Goal: Find specific page/section: Find specific page/section

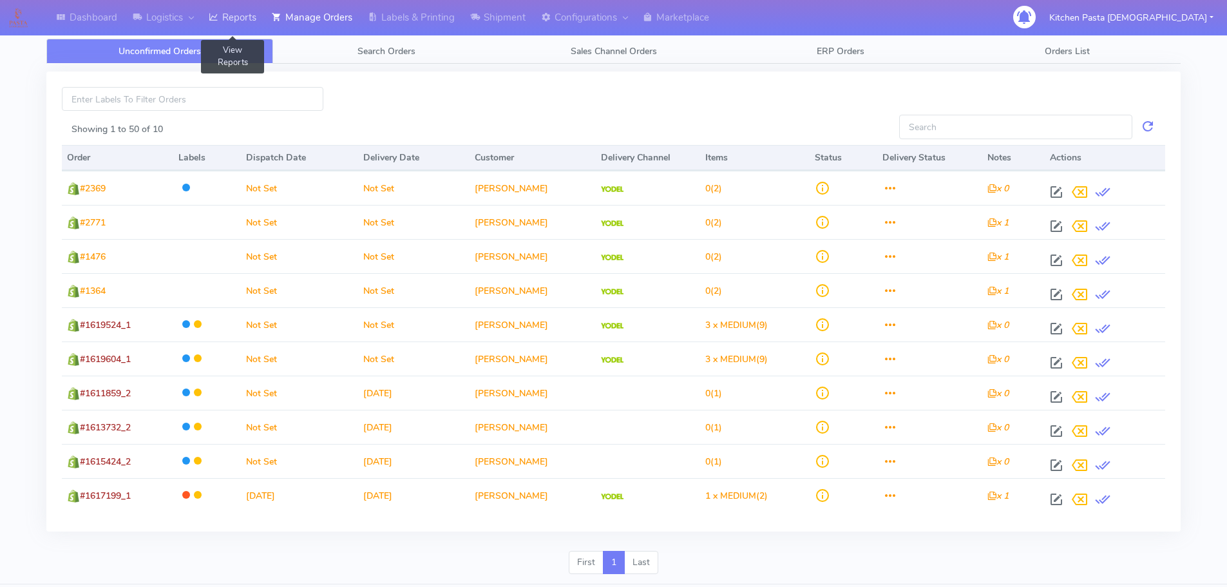
click at [245, 16] on link "Reports" at bounding box center [232, 17] width 63 height 35
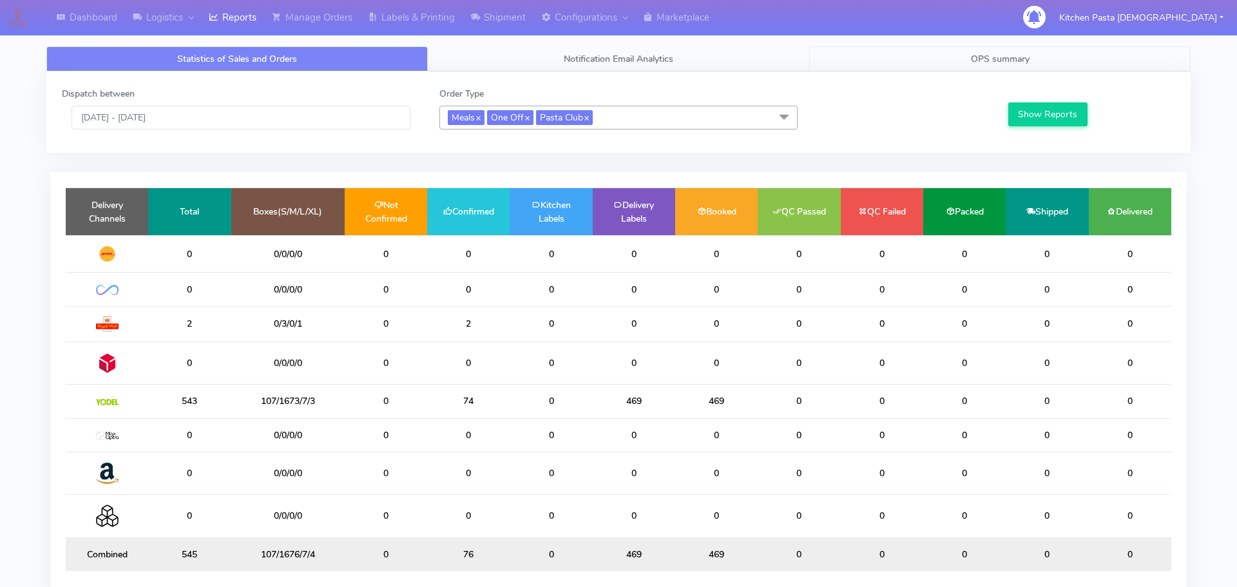
click at [999, 50] on link "OPS summary" at bounding box center [999, 58] width 381 height 25
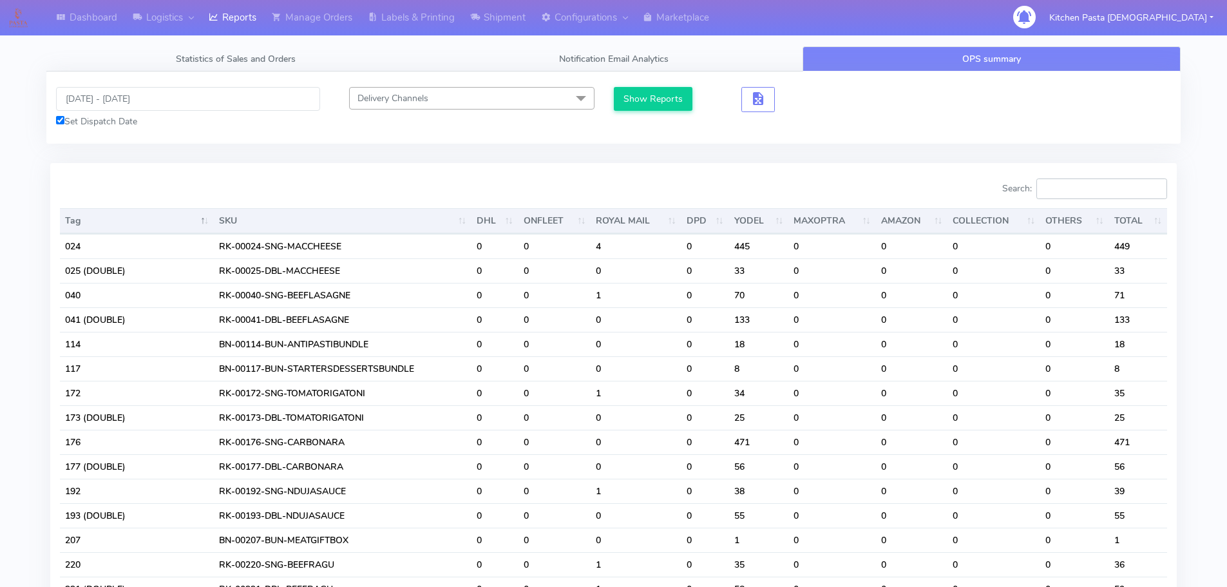
click at [1087, 184] on input "Search:" at bounding box center [1102, 188] width 131 height 21
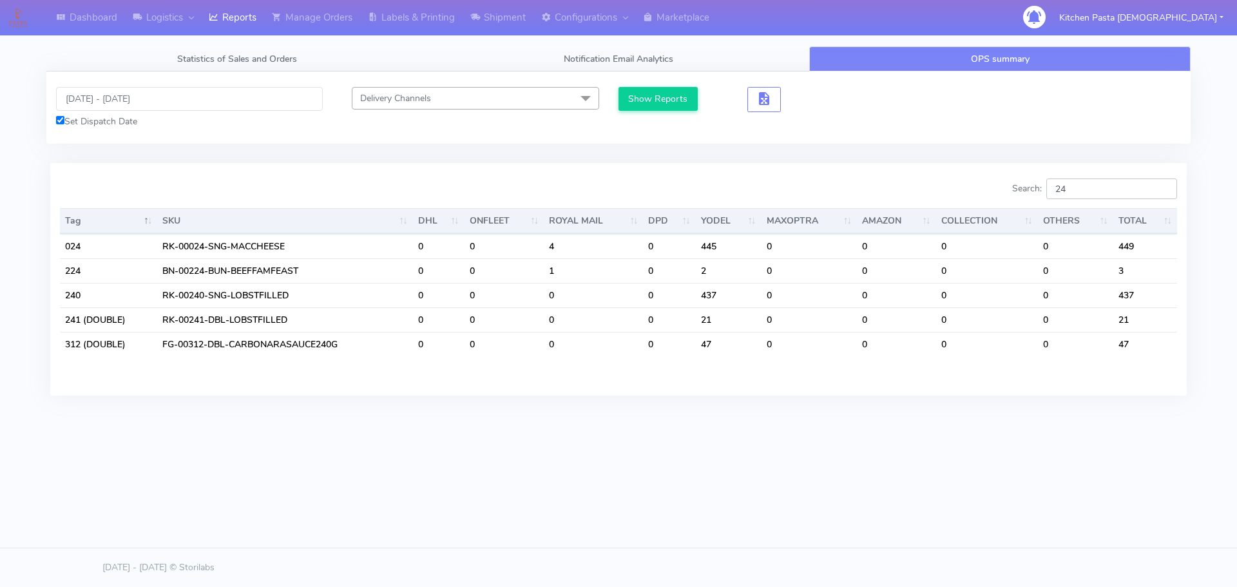
type input "2"
